Goal: Navigation & Orientation: Find specific page/section

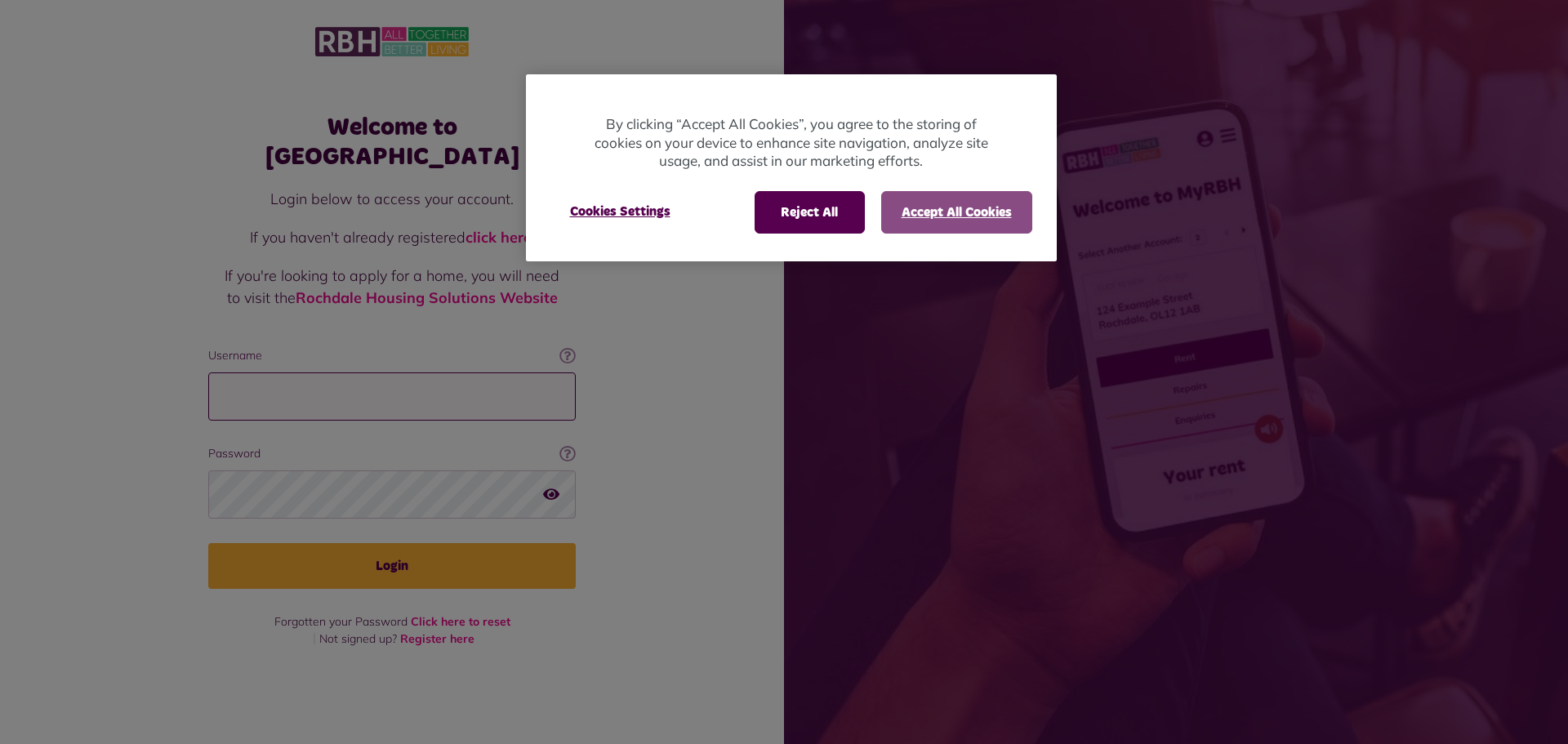
type input "**********"
click at [962, 220] on button "Accept All Cookies" at bounding box center [957, 212] width 151 height 42
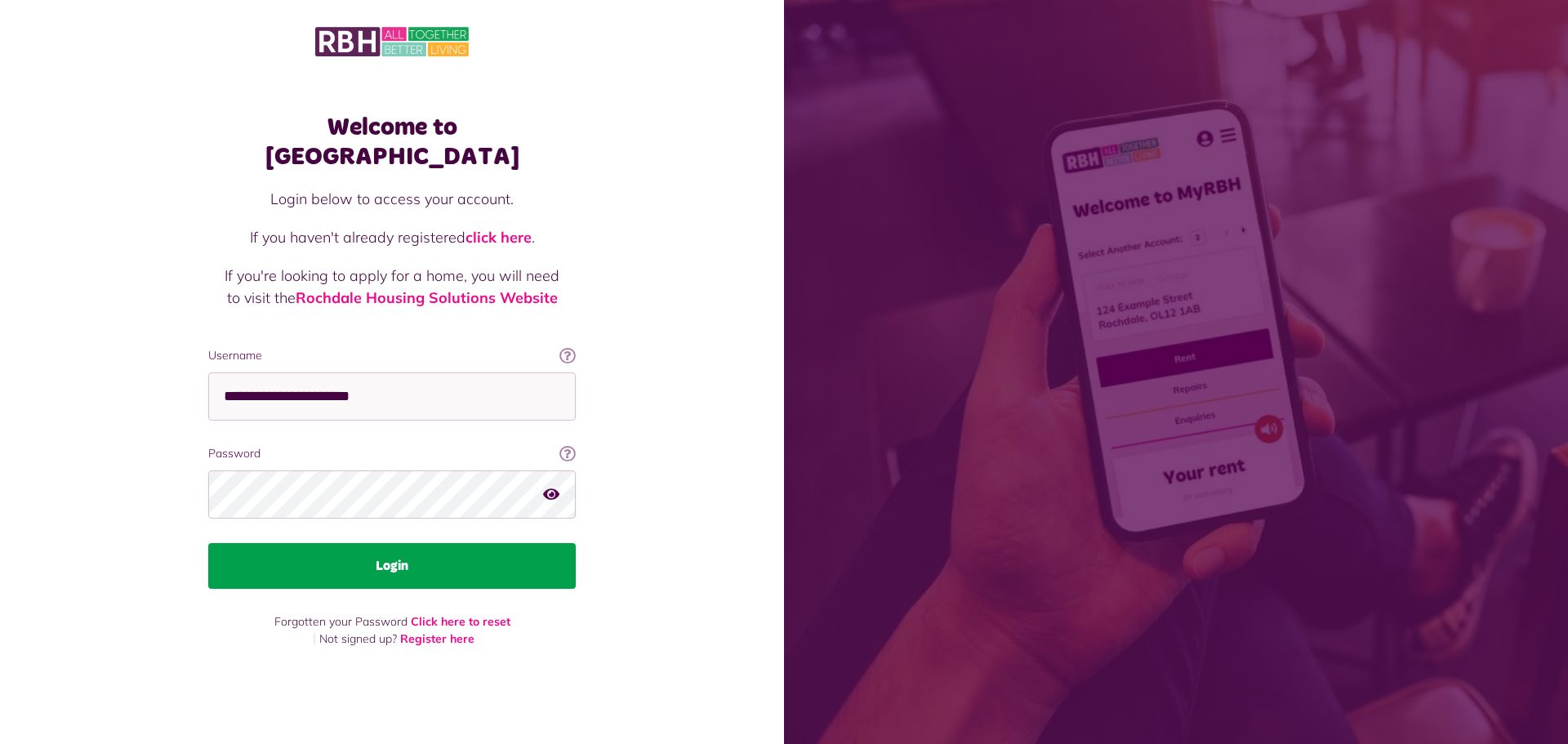
click at [424, 552] on button "Login" at bounding box center [391, 566] width 367 height 46
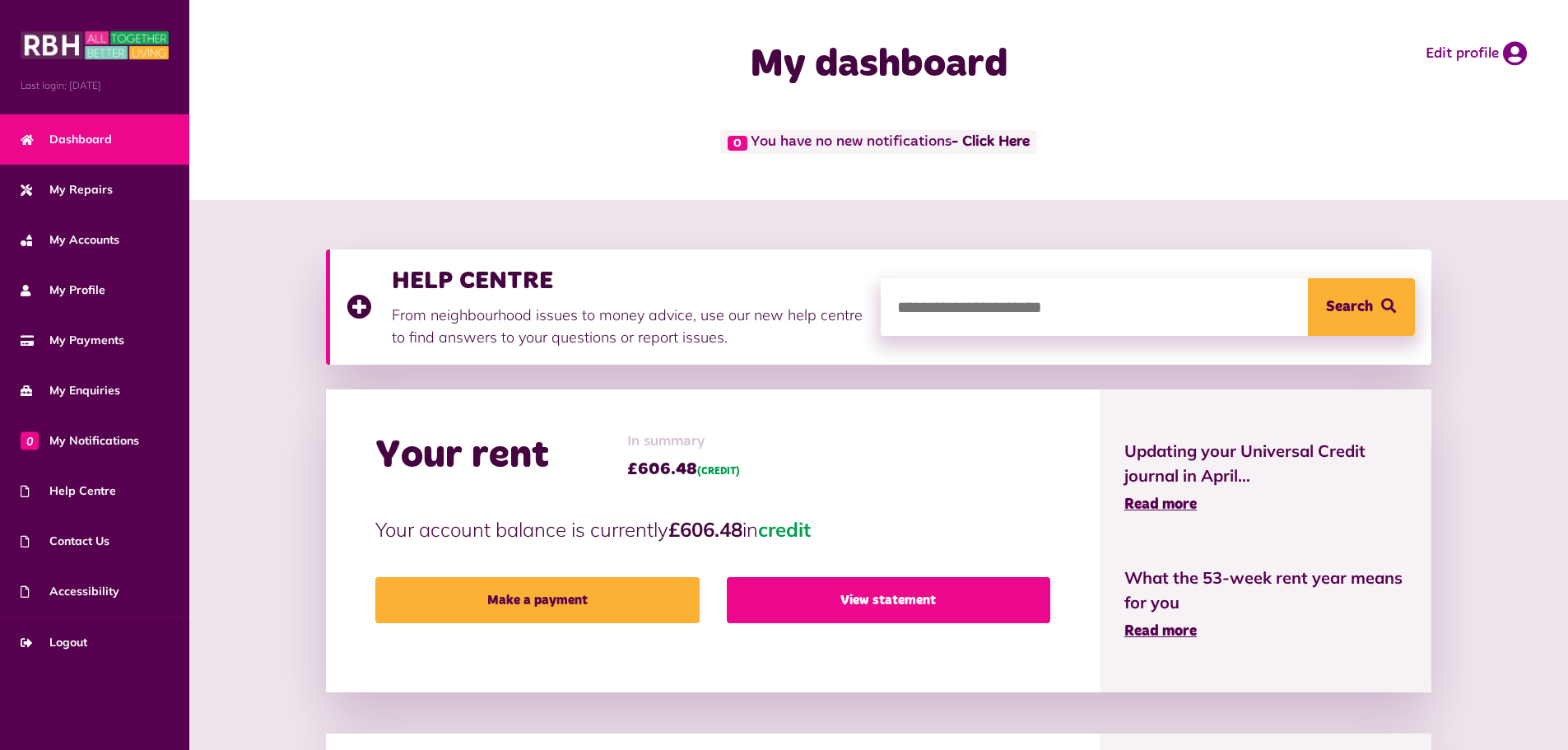
click at [876, 600] on link "View statement" at bounding box center [888, 601] width 323 height 46
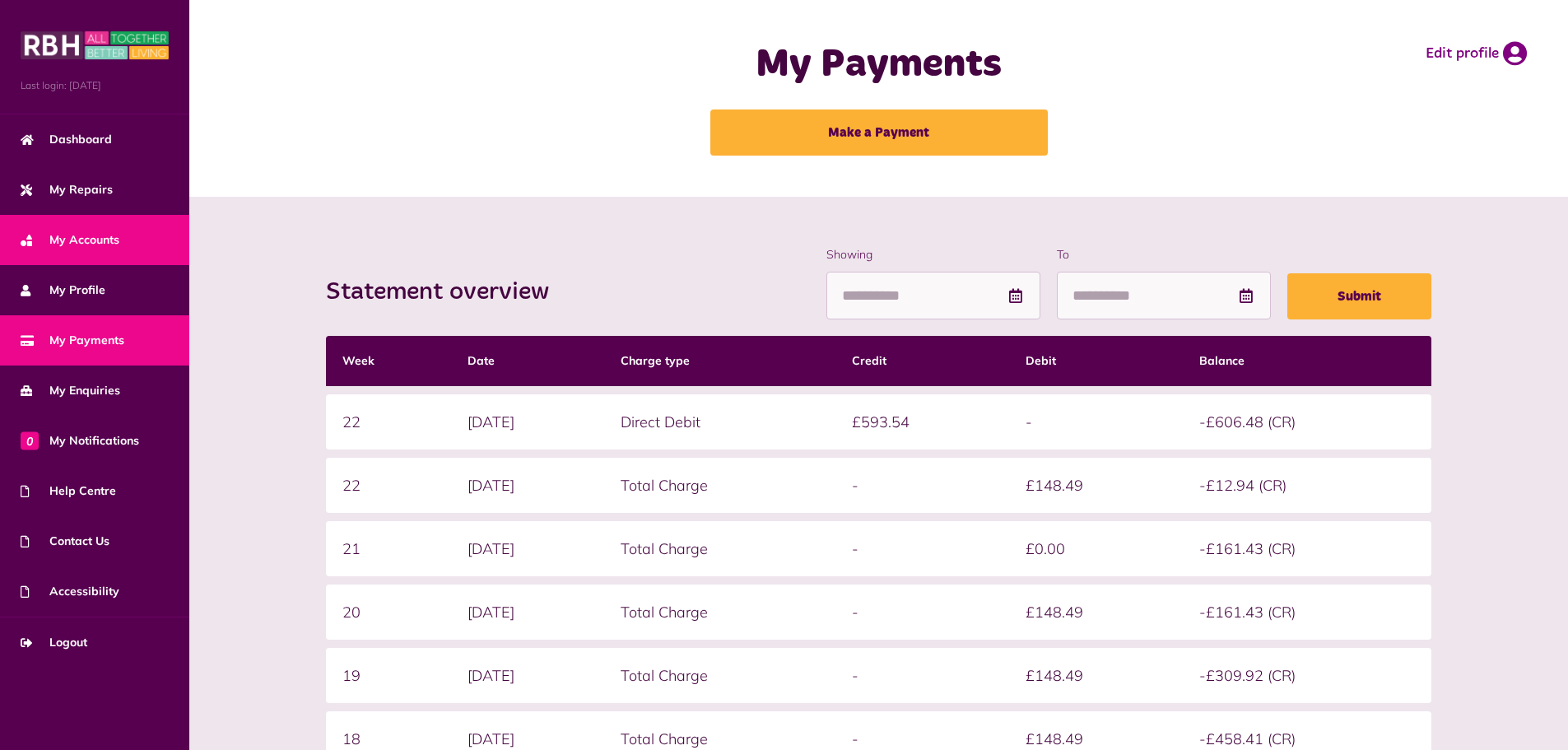
click at [83, 243] on span "My Accounts" at bounding box center [70, 239] width 98 height 18
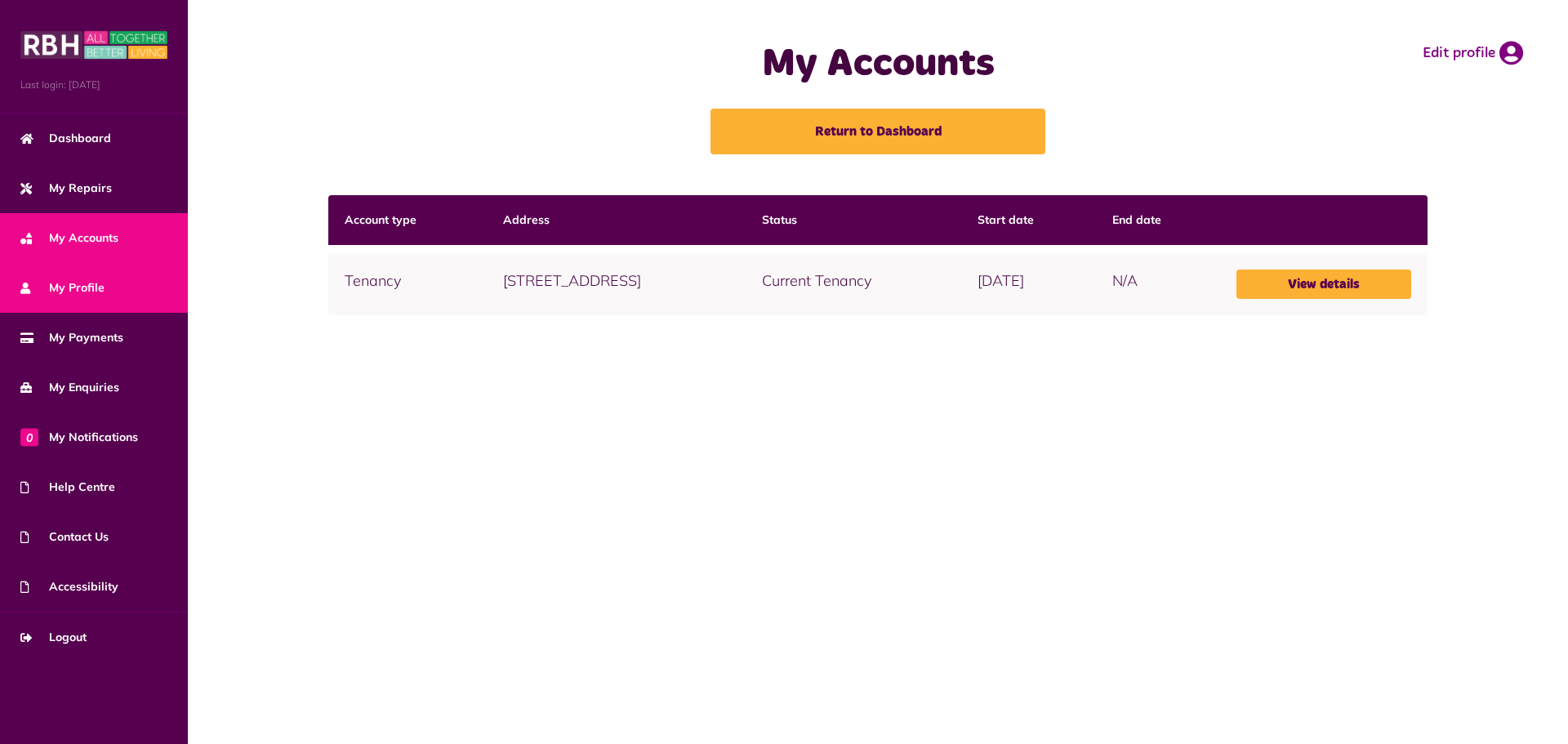
click at [85, 287] on span "My Profile" at bounding box center [62, 287] width 84 height 17
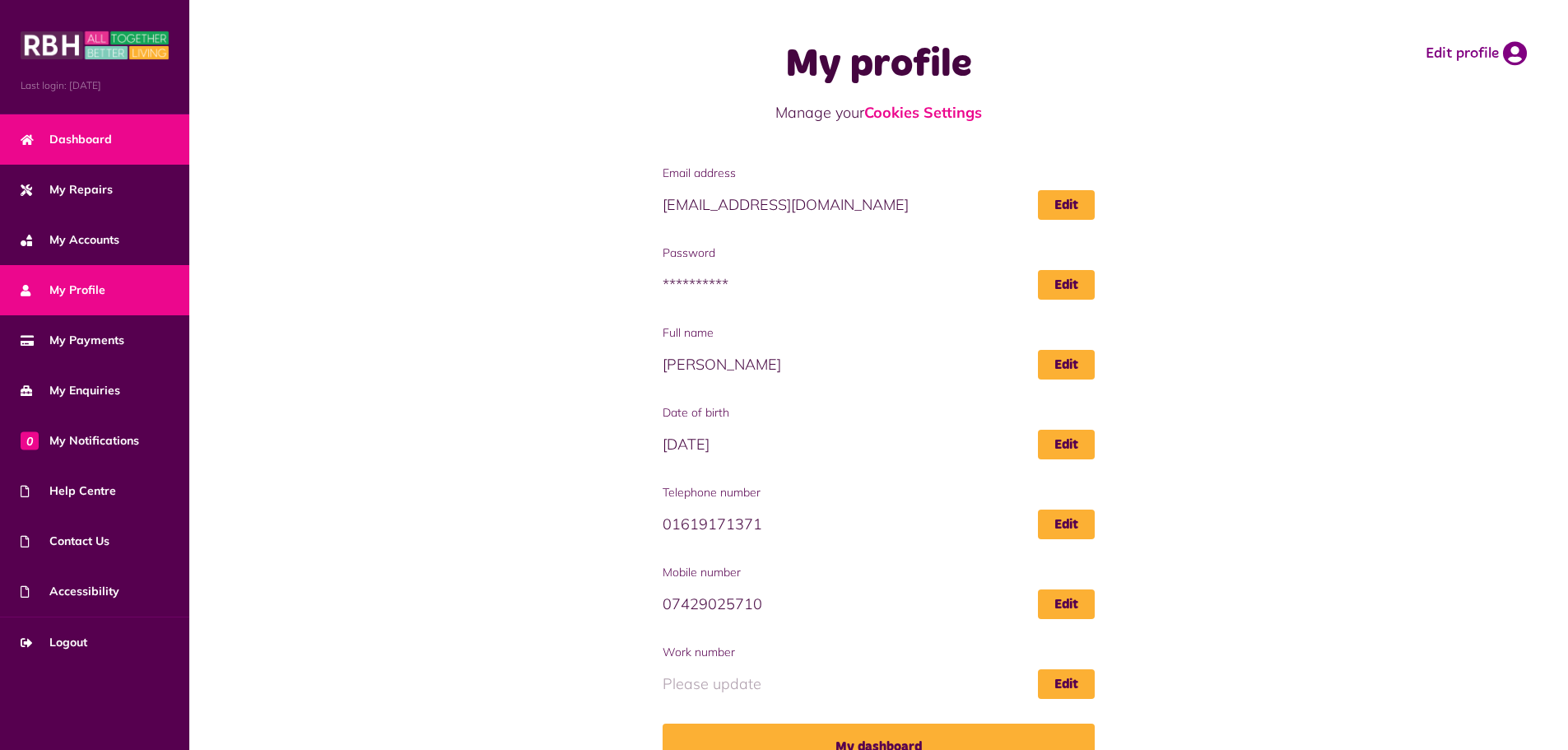
click at [80, 142] on span "Dashboard" at bounding box center [66, 139] width 91 height 18
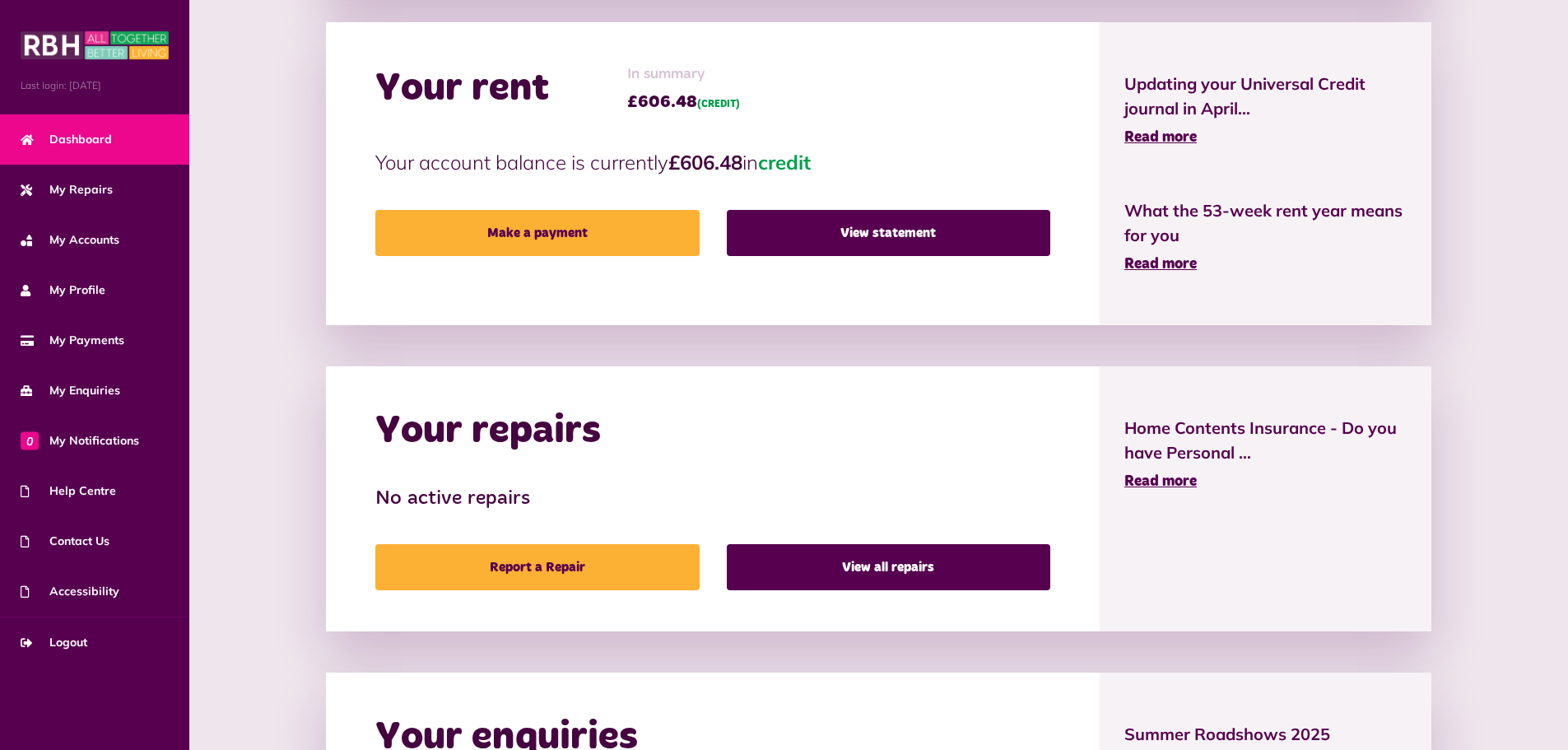
scroll to position [367, 0]
